Goal: Transaction & Acquisition: Purchase product/service

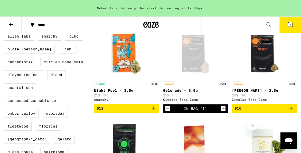
scroll to position [153, 0]
click at [11, 27] on button at bounding box center [11, 25] width 22 height 16
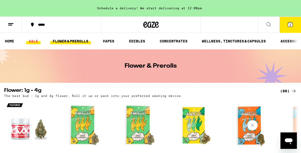
click at [33, 41] on link "SALE" at bounding box center [33, 41] width 14 height 6
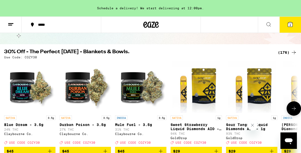
scroll to position [52, 0]
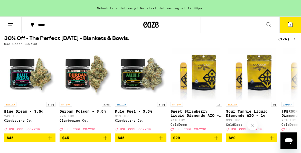
click at [280, 39] on div "(176)" at bounding box center [287, 39] width 19 height 6
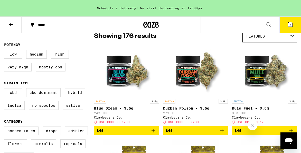
scroll to position [48, 0]
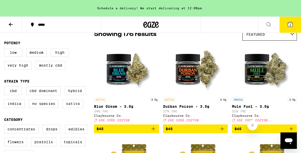
click at [68, 107] on label "Sativa" at bounding box center [73, 103] width 21 height 9
click at [5, 87] on input "Sativa" at bounding box center [5, 87] width 0 height 0
checkbox input "true"
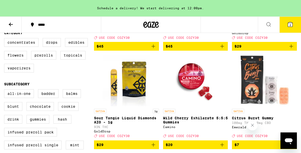
scroll to position [129, 0]
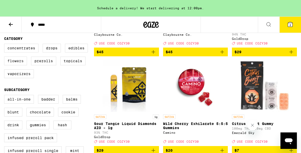
click at [17, 65] on label "Flowers" at bounding box center [15, 61] width 23 height 9
click at [5, 45] on input "Flowers" at bounding box center [5, 44] width 0 height 0
checkbox input "true"
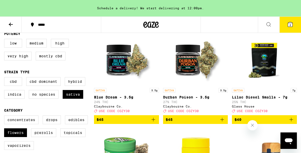
scroll to position [55, 0]
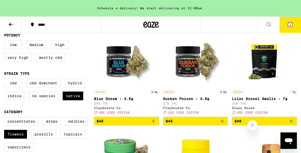
click at [78, 87] on label "Hybrid" at bounding box center [75, 83] width 21 height 9
click at [5, 80] on input "Hybrid" at bounding box center [5, 79] width 0 height 0
checkbox input "true"
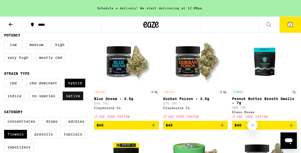
click at [78, 100] on label "Sativa" at bounding box center [73, 96] width 21 height 9
click at [5, 80] on input "Sativa" at bounding box center [5, 79] width 0 height 0
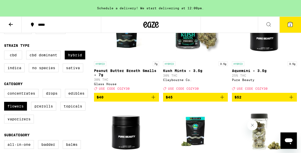
scroll to position [85, 0]
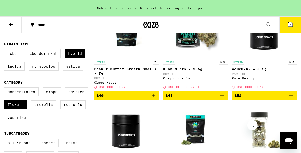
click at [75, 69] on label "Sativa" at bounding box center [73, 66] width 21 height 9
click at [5, 50] on input "Sativa" at bounding box center [5, 50] width 0 height 0
checkbox input "true"
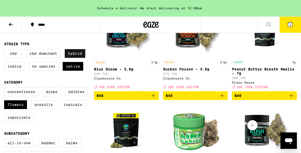
click at [75, 58] on label "Hybrid" at bounding box center [75, 53] width 21 height 9
click at [5, 50] on input "Hybrid" at bounding box center [5, 50] width 0 height 0
checkbox input "false"
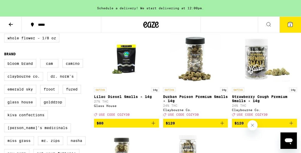
scroll to position [365, 0]
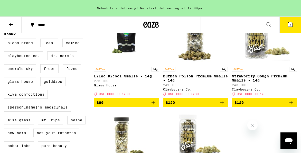
click at [154, 106] on icon "Add to bag" at bounding box center [153, 103] width 6 height 6
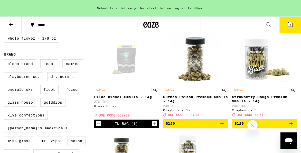
scroll to position [338, 0]
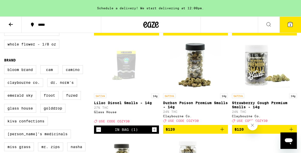
click at [287, 26] on button "3" at bounding box center [291, 25] width 22 height 16
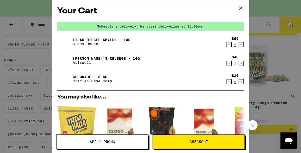
click at [228, 63] on icon "Decrement" at bounding box center [229, 63] width 5 height 6
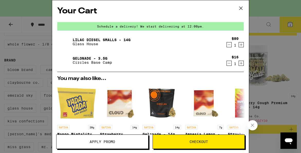
click at [228, 63] on icon "Decrement" at bounding box center [229, 63] width 5 height 6
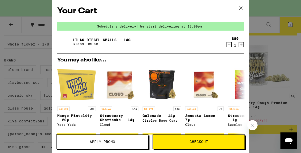
click at [243, 7] on icon at bounding box center [241, 8] width 8 height 8
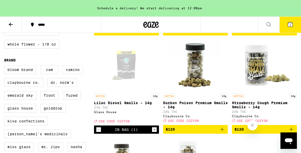
click at [11, 25] on icon at bounding box center [11, 24] width 6 height 6
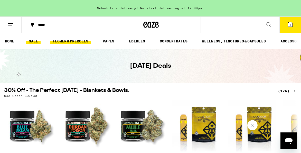
click at [65, 40] on link "FLOWER & PREROLLS" at bounding box center [70, 41] width 41 height 6
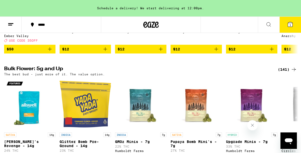
scroll to position [141, 0]
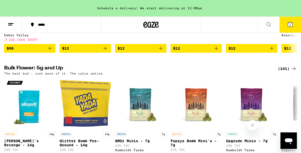
click at [282, 71] on div "(141)" at bounding box center [287, 69] width 19 height 6
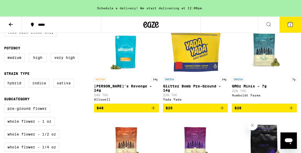
scroll to position [69, 0]
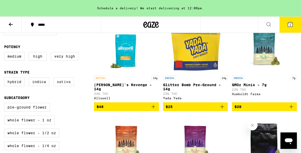
click at [69, 85] on label "Sativa" at bounding box center [63, 81] width 21 height 9
click at [5, 78] on input "Sativa" at bounding box center [5, 78] width 0 height 0
checkbox input "true"
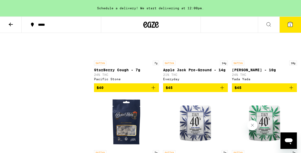
scroll to position [452, 0]
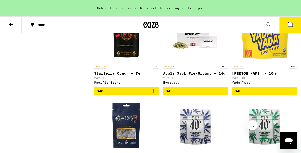
click at [291, 94] on icon "Add to bag" at bounding box center [292, 91] width 6 height 6
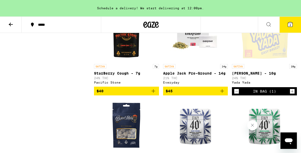
click at [10, 28] on button at bounding box center [11, 25] width 22 height 16
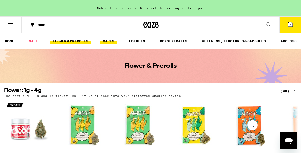
click at [108, 43] on link "VAPES" at bounding box center [108, 41] width 17 height 6
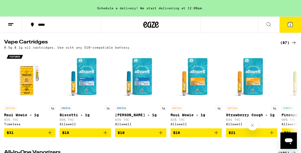
scroll to position [165, 0]
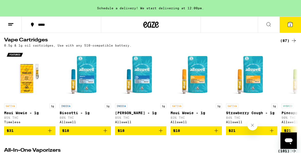
click at [287, 43] on div "(87)" at bounding box center [289, 41] width 17 height 6
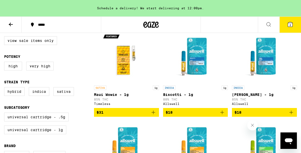
scroll to position [64, 0]
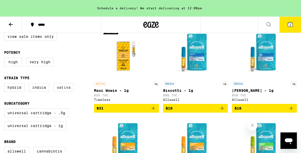
click at [59, 91] on label "Sativa" at bounding box center [63, 87] width 21 height 9
click at [5, 84] on input "Sativa" at bounding box center [5, 84] width 0 height 0
checkbox input "true"
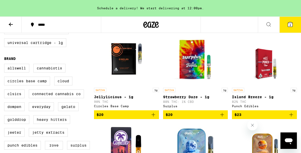
scroll to position [146, 0]
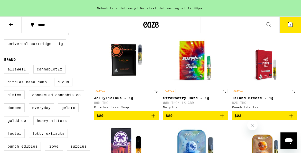
click at [156, 119] on icon "Add to bag" at bounding box center [153, 116] width 6 height 6
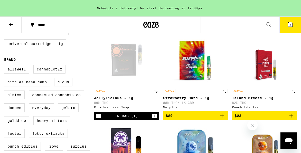
click at [288, 24] on icon at bounding box center [291, 24] width 6 height 6
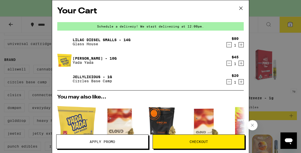
click at [230, 46] on icon "Decrement" at bounding box center [229, 45] width 5 height 6
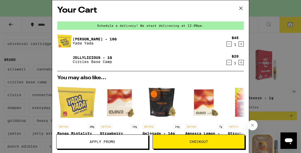
scroll to position [34, 0]
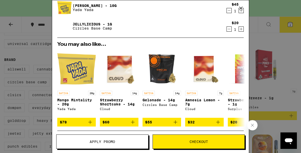
click at [189, 141] on span "Checkout" at bounding box center [199, 142] width 92 height 4
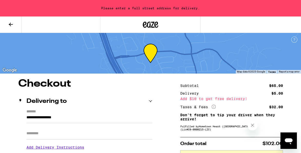
click at [15, 23] on button at bounding box center [11, 25] width 22 height 16
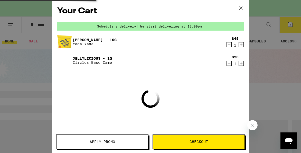
click at [241, 9] on icon at bounding box center [241, 8] width 8 height 8
